Goal: Task Accomplishment & Management: Use online tool/utility

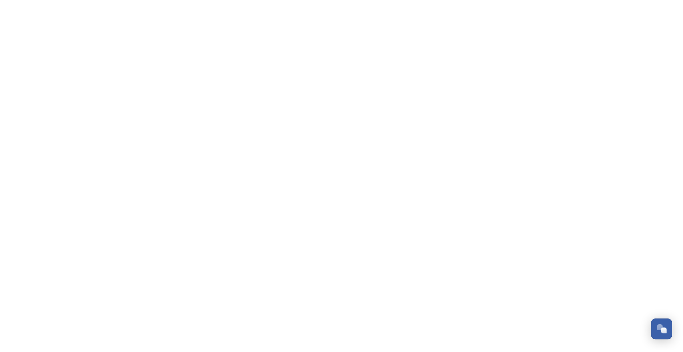
scroll to position [79, 0]
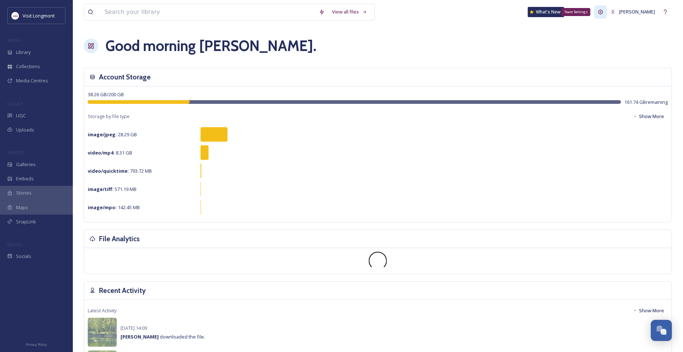
click at [603, 12] on icon at bounding box center [600, 11] width 5 height 5
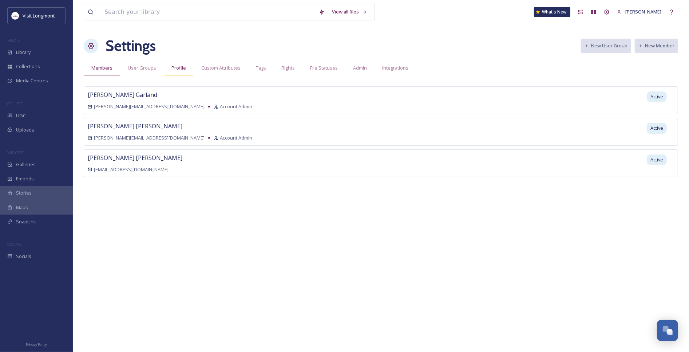
click at [182, 67] on span "Profile" at bounding box center [178, 67] width 15 height 7
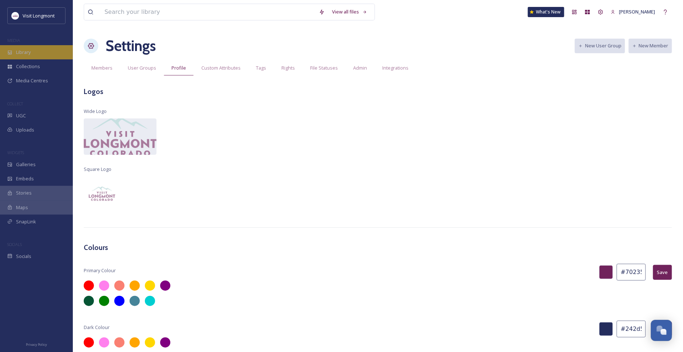
click at [42, 52] on div "Library" at bounding box center [36, 52] width 73 height 14
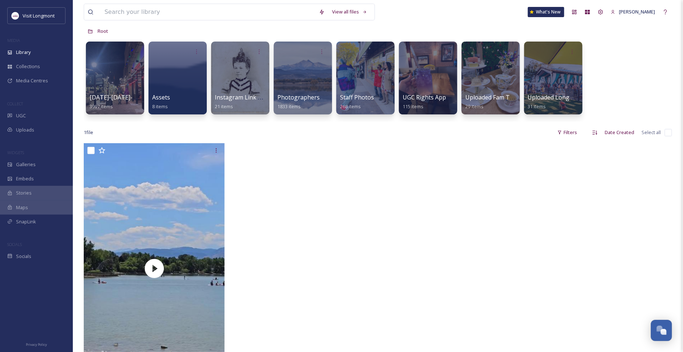
scroll to position [121, 0]
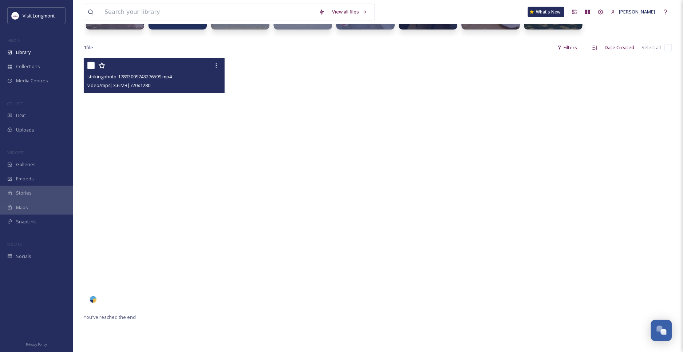
click at [183, 121] on video "strikingphoto-17893009743276599.mp4" at bounding box center [154, 183] width 141 height 250
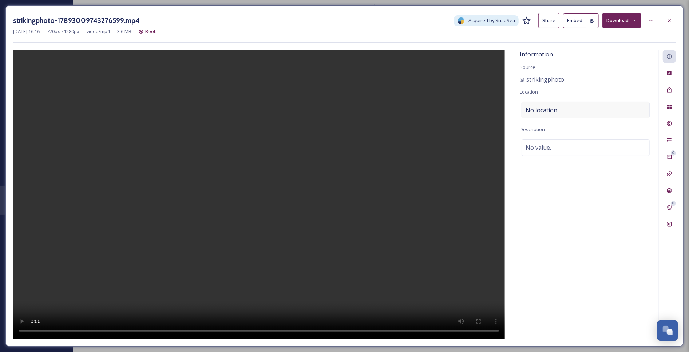
click at [555, 107] on span "No location" at bounding box center [542, 110] width 32 height 9
click at [552, 111] on input at bounding box center [585, 110] width 127 height 16
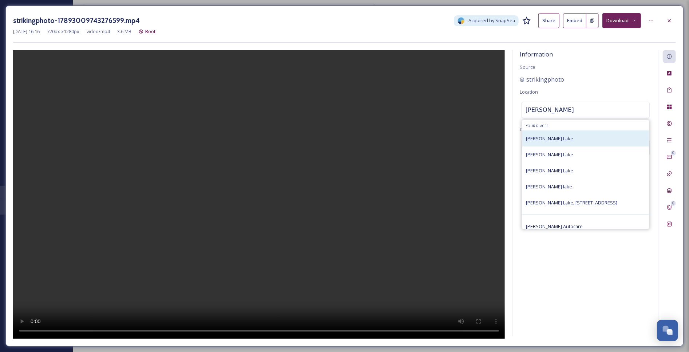
type input "[PERSON_NAME]"
click at [552, 138] on span "[PERSON_NAME] Lake" at bounding box center [549, 138] width 47 height 7
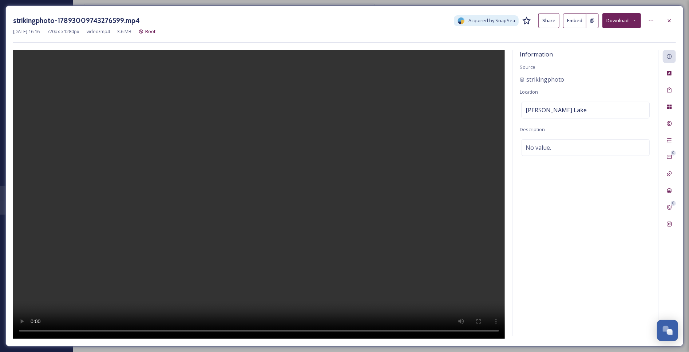
click at [608, 183] on div "Information Source strikingphoto Location [PERSON_NAME][GEOGRAPHIC_DATA] Descri…" at bounding box center [585, 193] width 146 height 286
click at [672, 223] on icon at bounding box center [669, 224] width 6 height 6
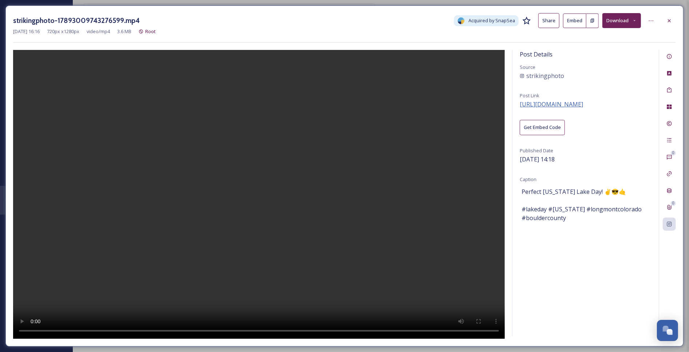
click at [560, 104] on span "[URL][DOMAIN_NAME]" at bounding box center [551, 104] width 63 height 8
click at [665, 92] on div "Tags" at bounding box center [669, 89] width 13 height 13
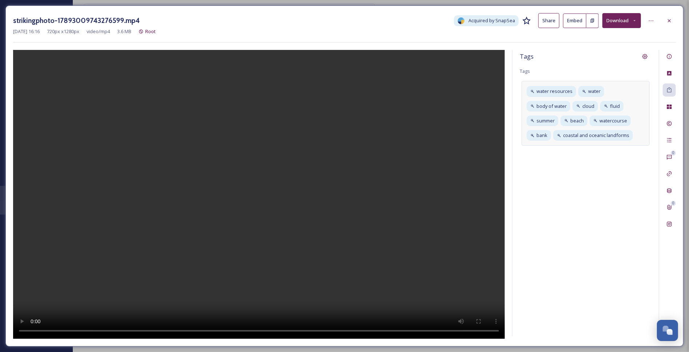
click at [637, 139] on div "water resources water body of water cloud fluid summer beach watercourse bank c…" at bounding box center [586, 113] width 128 height 65
click at [542, 146] on input at bounding box center [562, 147] width 73 height 9
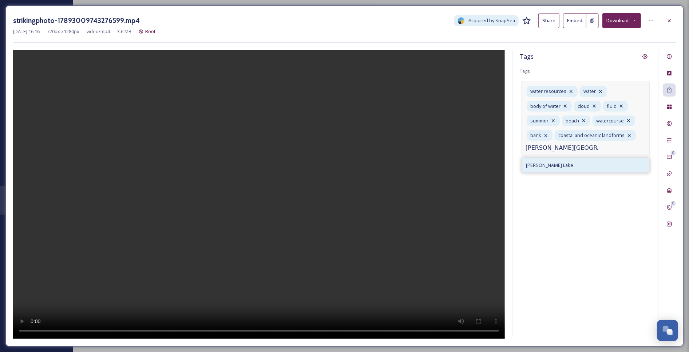
type input "[PERSON_NAME][GEOGRAPHIC_DATA]"
click at [544, 163] on span "[PERSON_NAME] Lake" at bounding box center [549, 165] width 47 height 7
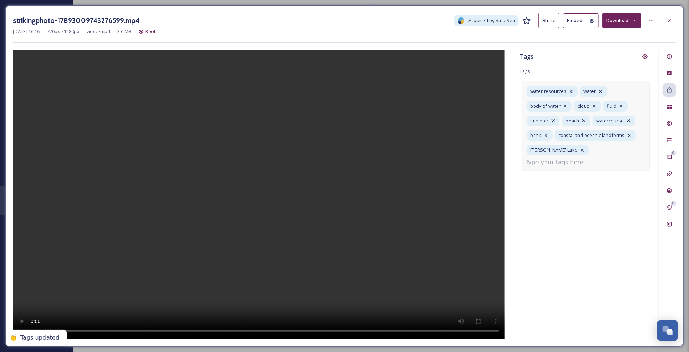
click at [590, 158] on input at bounding box center [562, 162] width 73 height 9
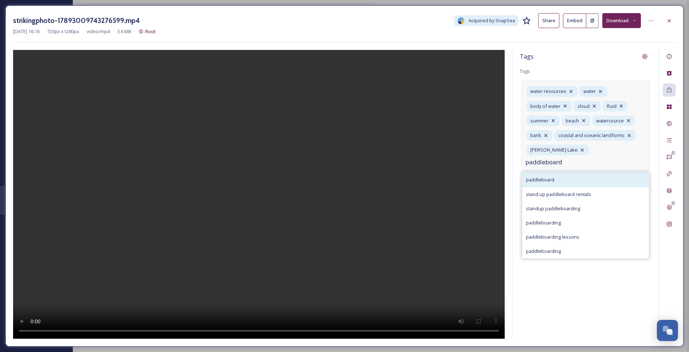
type input "paddleboard"
click at [566, 173] on div "paddleboard" at bounding box center [585, 180] width 127 height 14
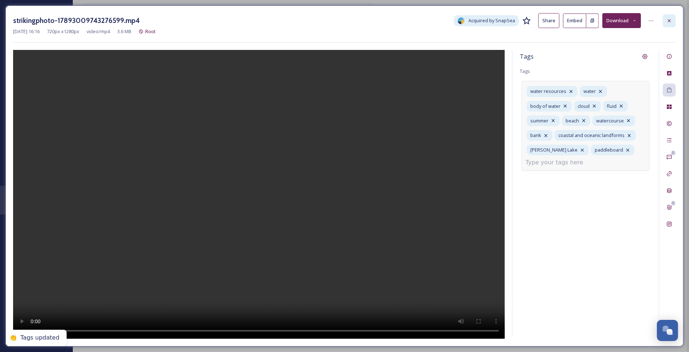
click at [671, 21] on icon at bounding box center [669, 21] width 6 height 6
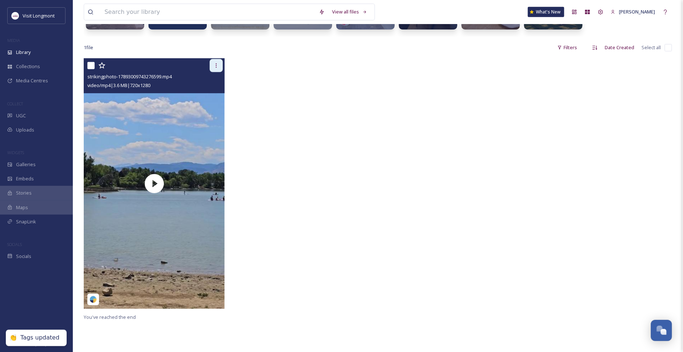
click at [215, 65] on icon at bounding box center [216, 66] width 6 height 6
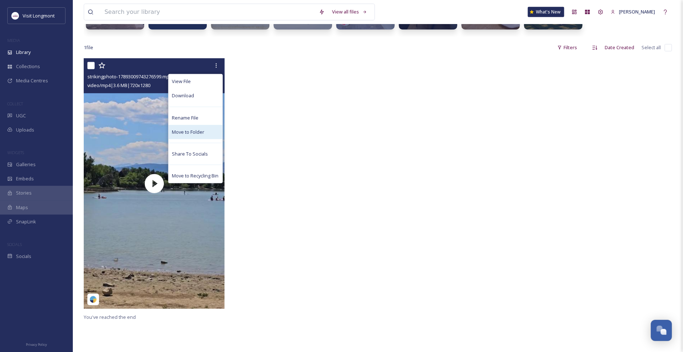
click at [181, 128] on span "Move to Folder" at bounding box center [188, 131] width 32 height 7
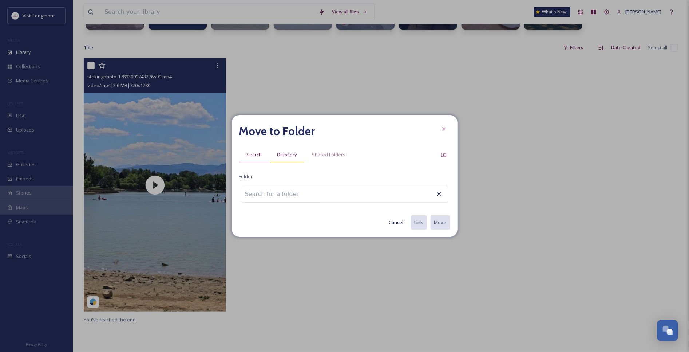
click at [294, 158] on span "Directory" at bounding box center [287, 154] width 20 height 7
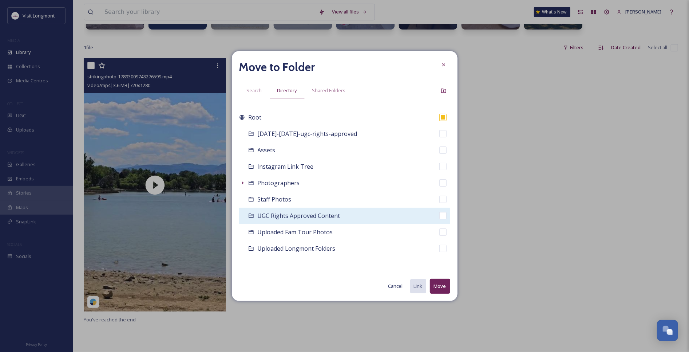
click at [294, 219] on div "UGC Rights Approved Content" at bounding box center [299, 215] width 83 height 9
checkbox input "false"
checkbox input "true"
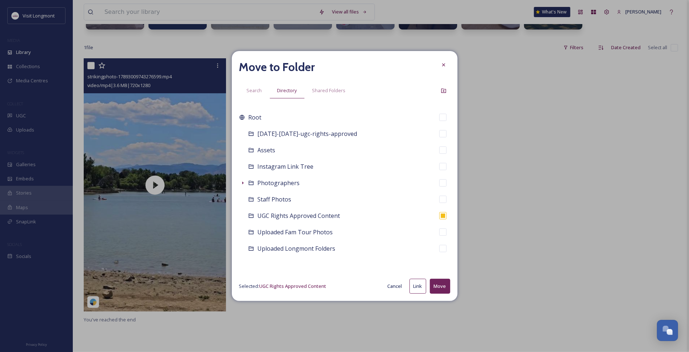
click at [435, 284] on button "Move" at bounding box center [440, 285] width 20 height 15
